Goal: Book appointment/travel/reservation

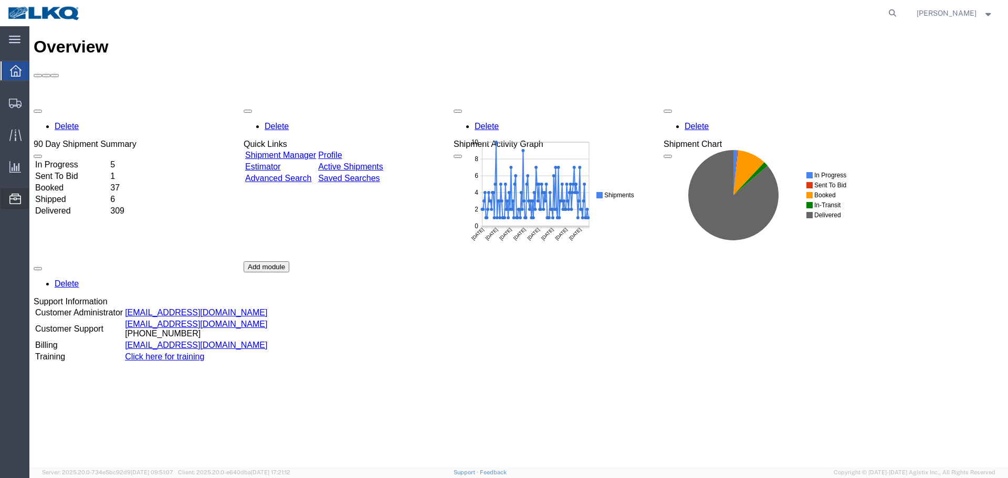
click at [0, 0] on span "Location Appointment" at bounding box center [0, 0] width 0 height 0
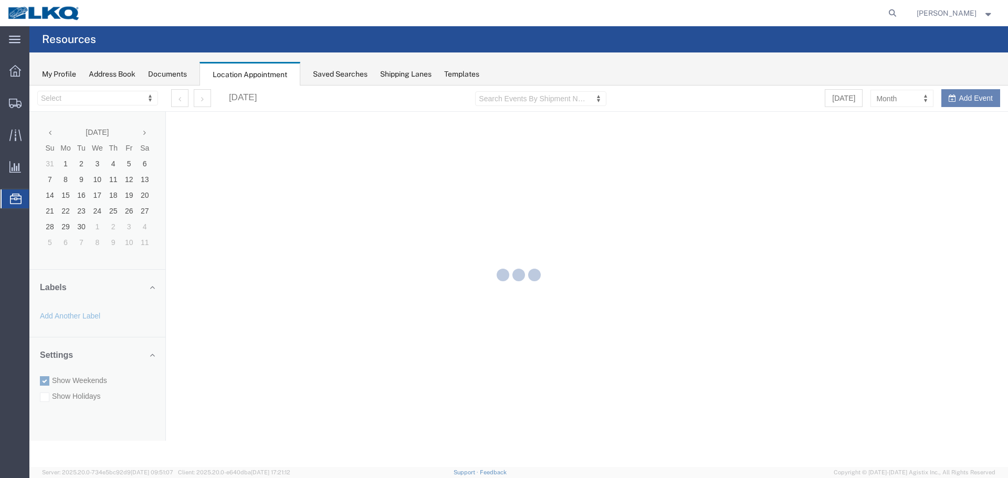
select select "28018"
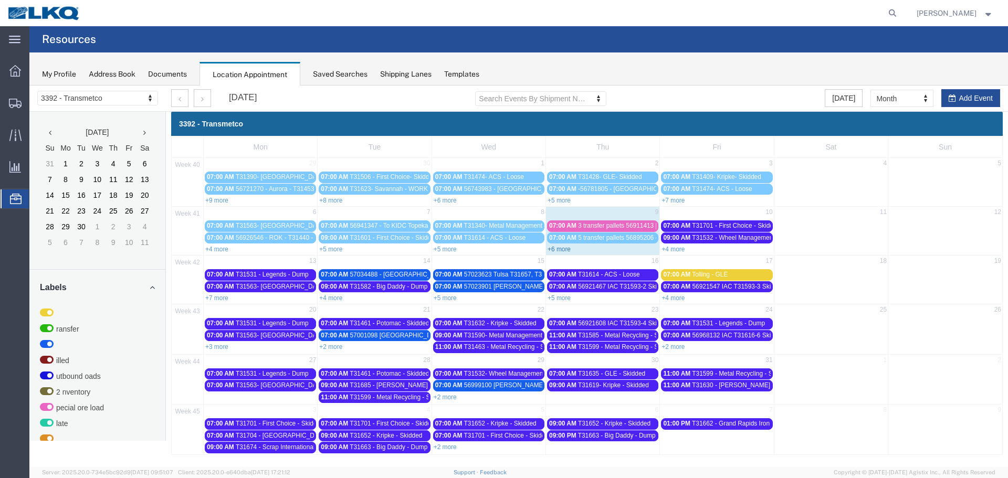
click at [565, 251] on link "+6 more" at bounding box center [559, 249] width 23 height 7
